Goal: Task Accomplishment & Management: Use online tool/utility

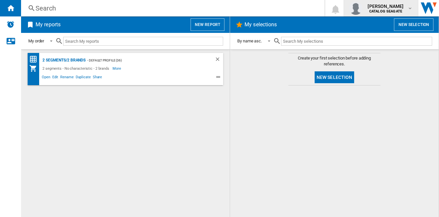
click at [402, 7] on span "[PERSON_NAME]" at bounding box center [386, 6] width 36 height 7
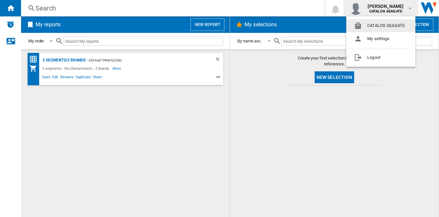
click at [269, 123] on md-backdrop at bounding box center [219, 108] width 439 height 217
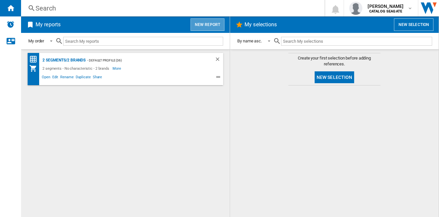
click at [215, 23] on button "New report" at bounding box center [208, 24] width 34 height 13
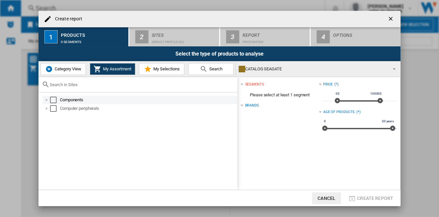
click at [82, 100] on div "Components" at bounding box center [148, 100] width 176 height 7
click at [54, 100] on div "Select" at bounding box center [53, 100] width 7 height 7
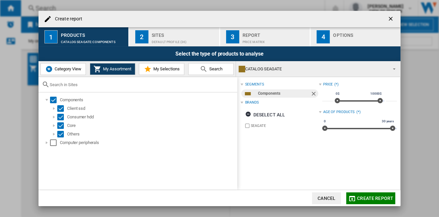
click at [197, 41] on div "Default profile (36)" at bounding box center [184, 40] width 65 height 7
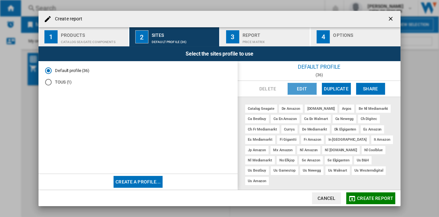
click at [307, 87] on button "Edit" at bounding box center [302, 89] width 29 height 12
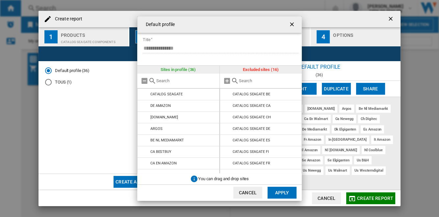
click at [254, 194] on button "Cancel" at bounding box center [247, 193] width 29 height 12
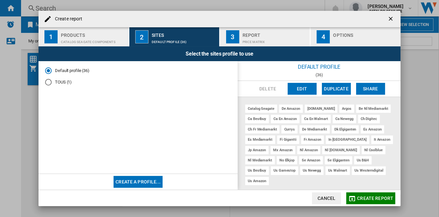
click at [392, 18] on ng-md-icon "getI18NText('BUTTONS.CLOSE_DIALOG')" at bounding box center [392, 19] width 8 height 8
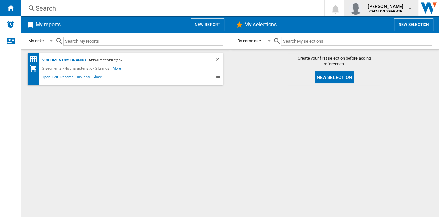
click at [394, 10] on b "CATALOG SEAGATE" at bounding box center [385, 11] width 33 height 4
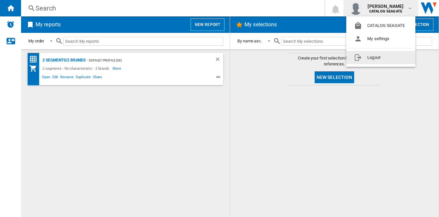
click at [389, 59] on button "Logout" at bounding box center [380, 57] width 69 height 13
